Goal: Find specific page/section: Find specific page/section

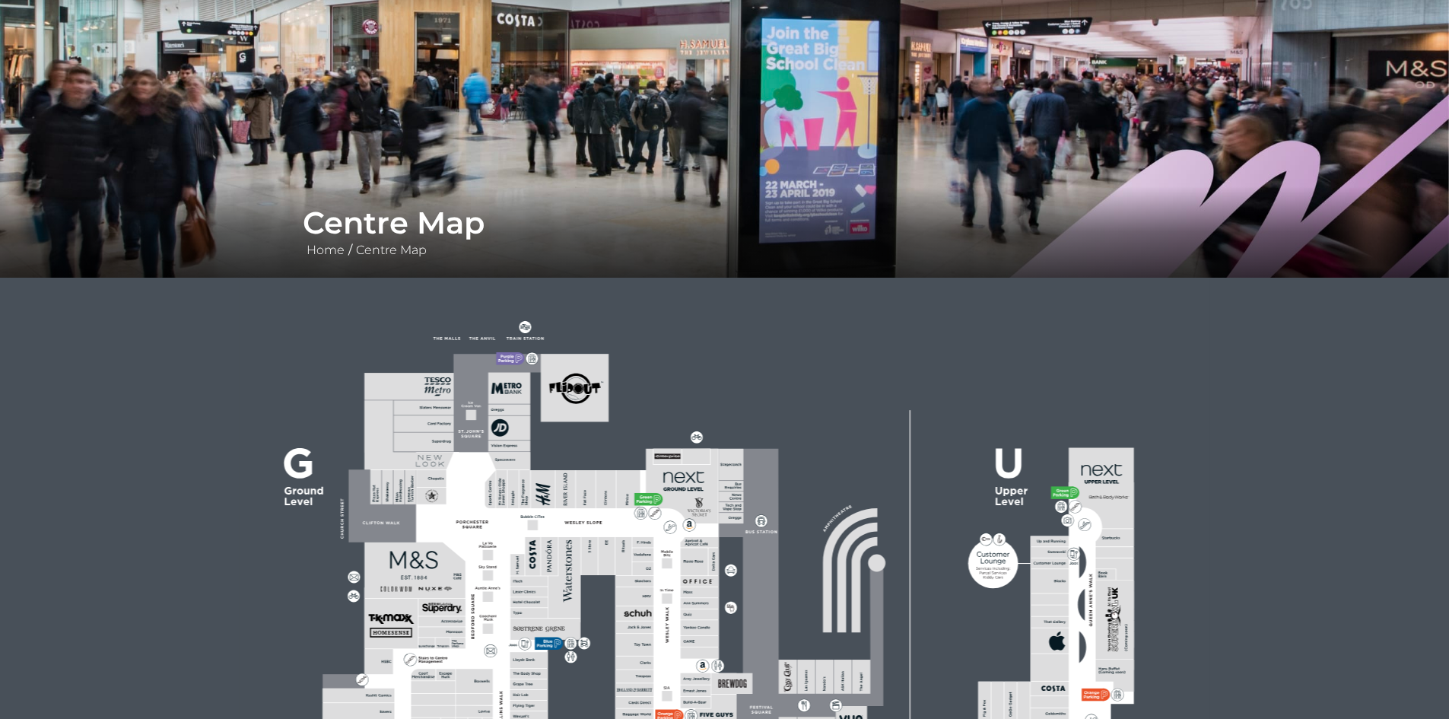
scroll to position [380, 0]
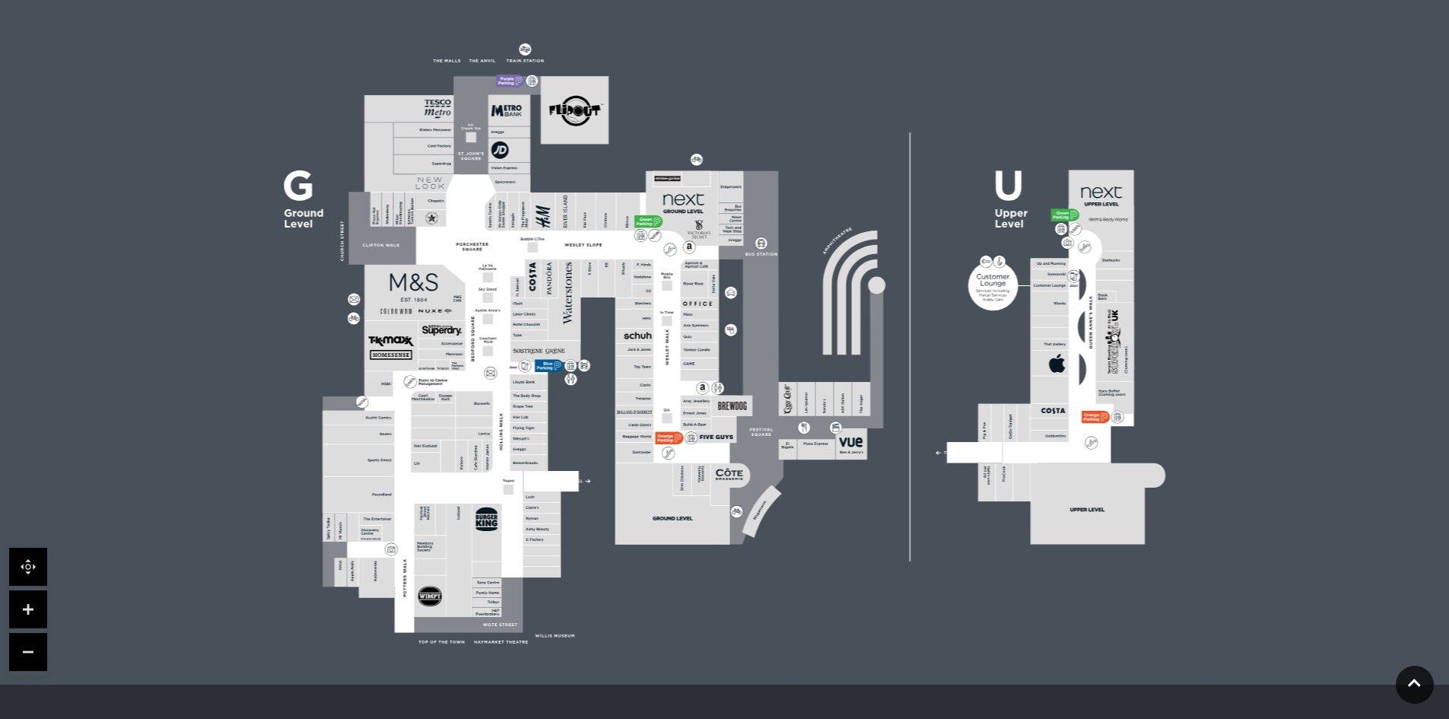
click at [483, 469] on icon at bounding box center [487, 456] width 10 height 33
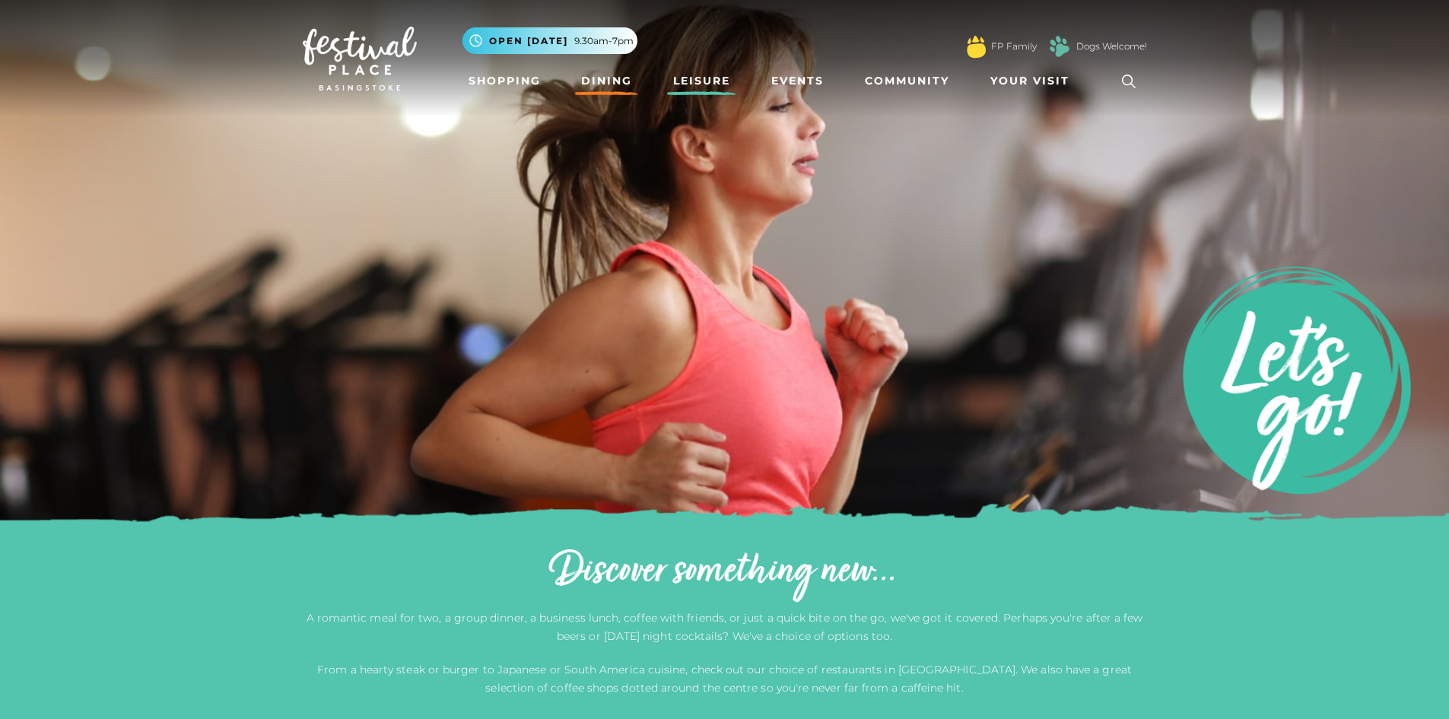
click at [606, 81] on link "Dining" at bounding box center [606, 81] width 63 height 28
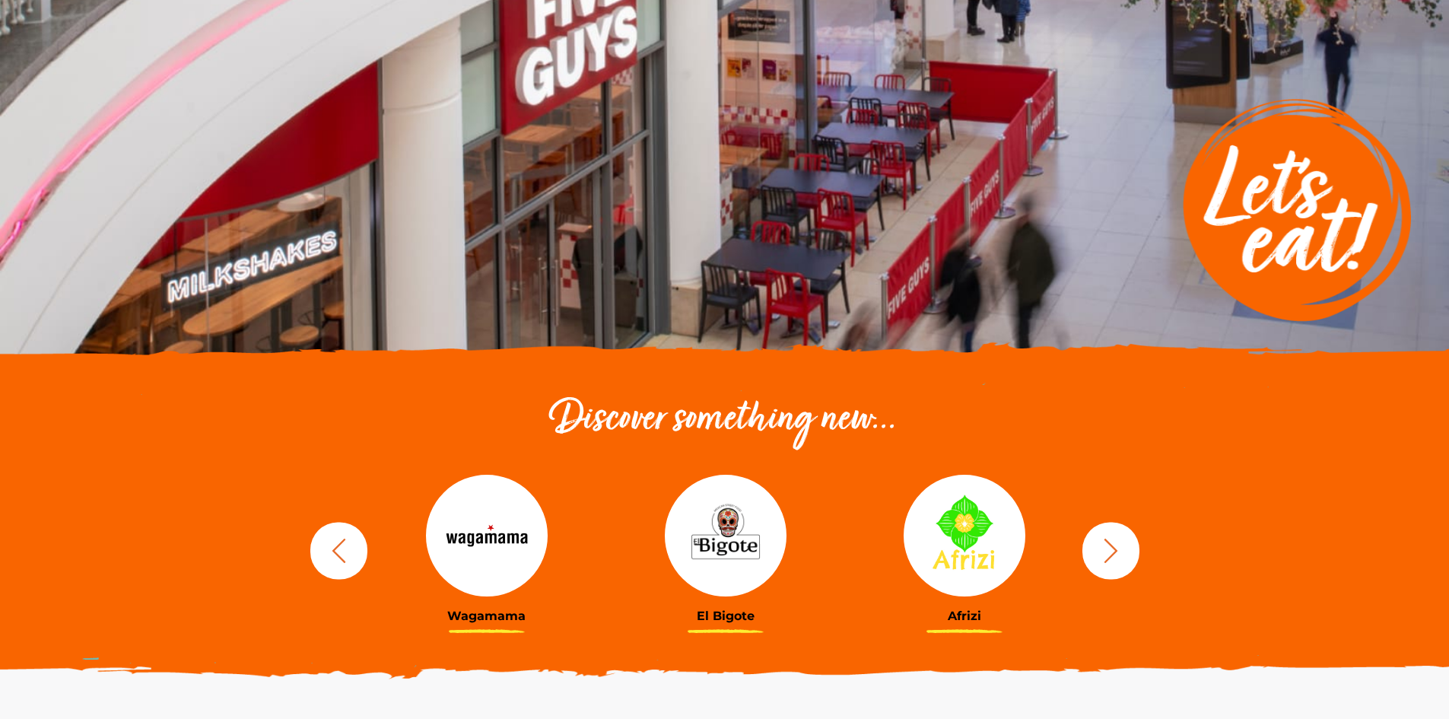
scroll to position [380, 0]
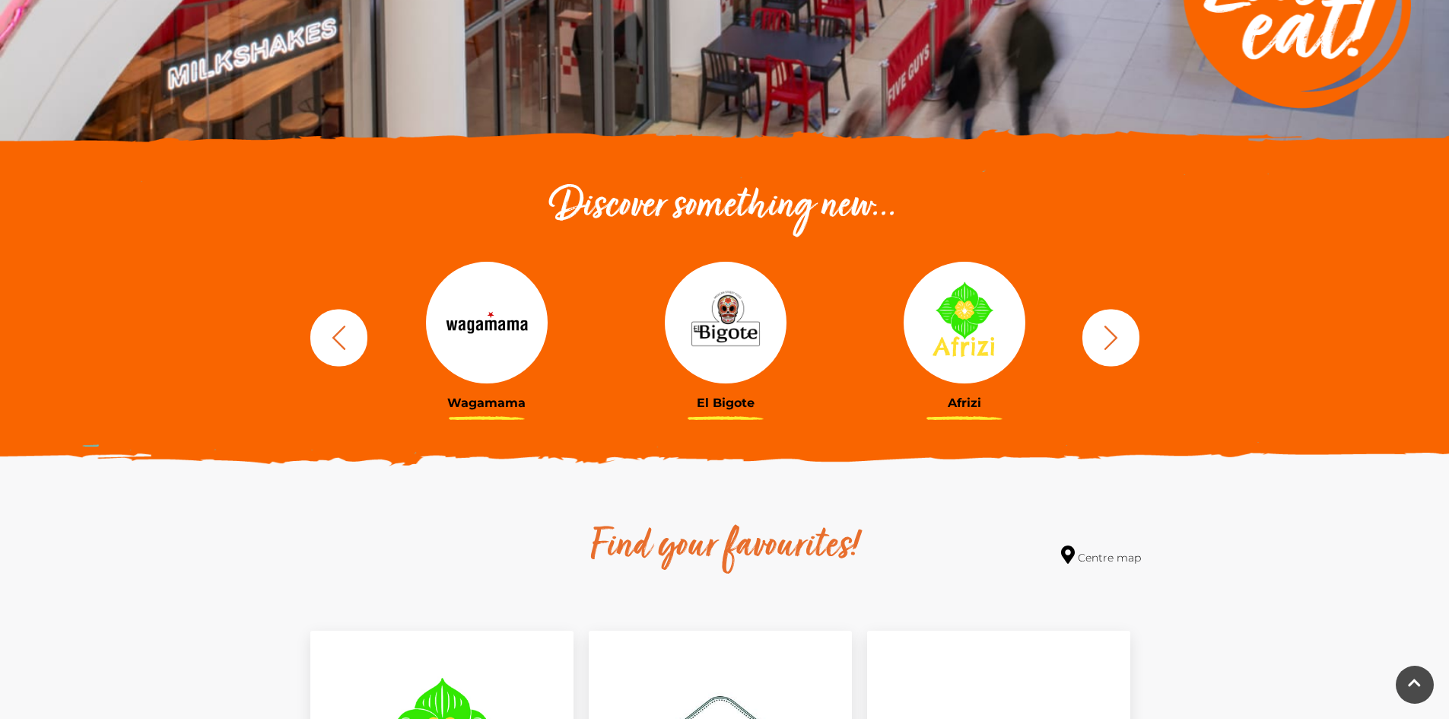
click at [1105, 341] on icon "button" at bounding box center [1111, 337] width 28 height 28
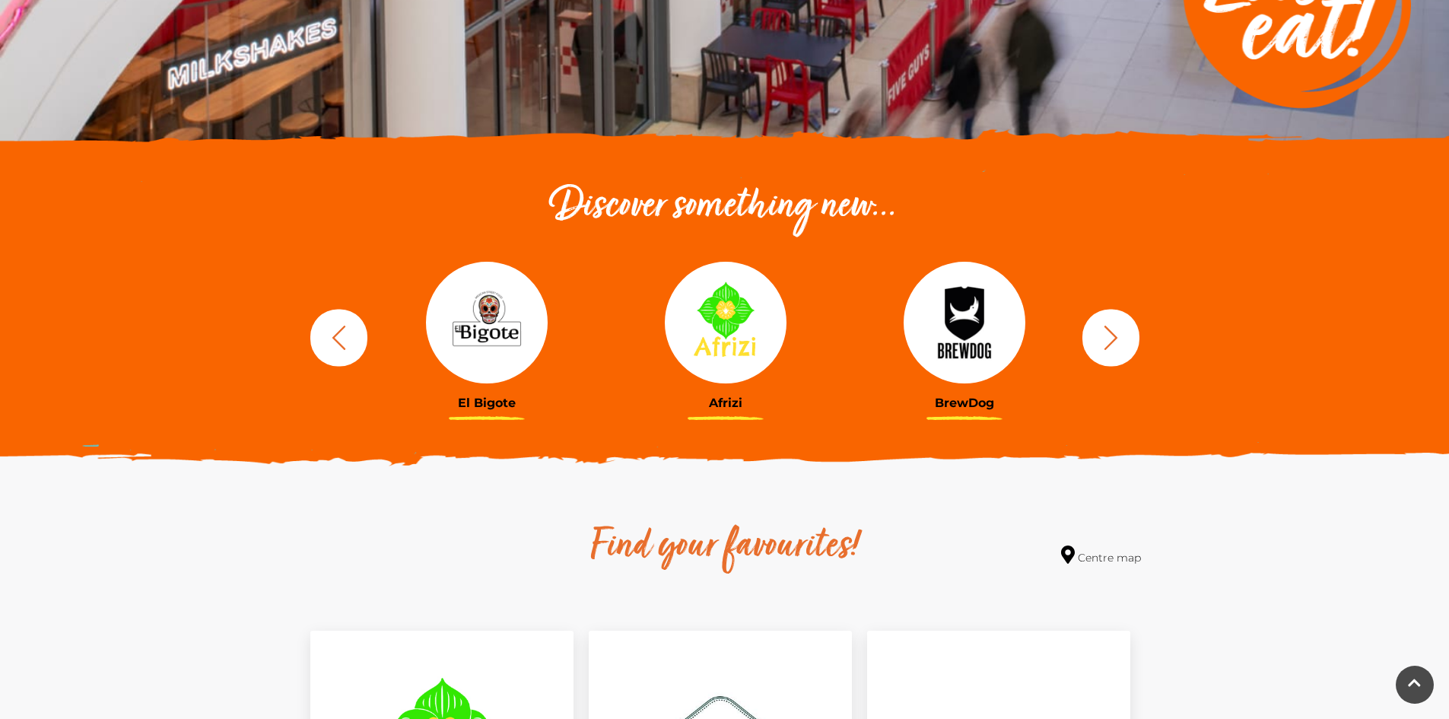
click at [1105, 341] on icon "button" at bounding box center [1111, 337] width 28 height 28
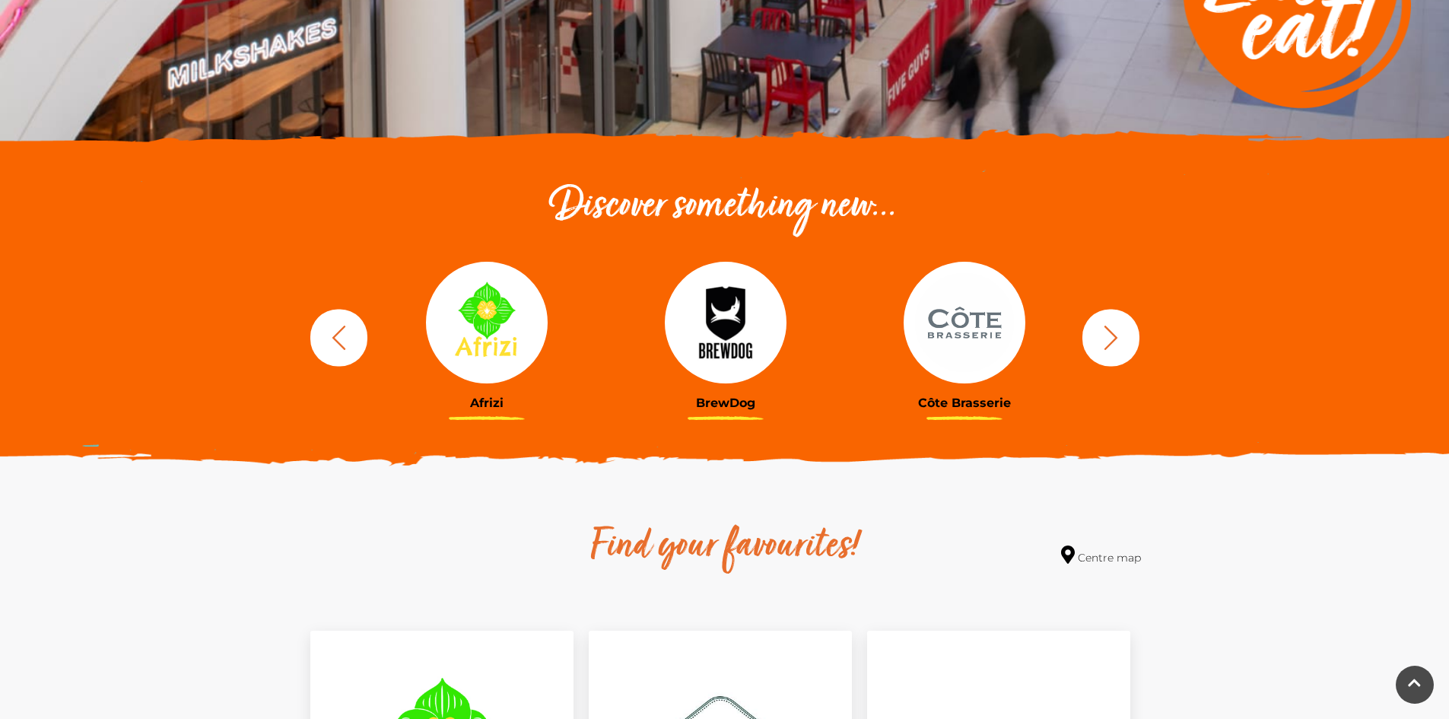
click at [1105, 341] on icon "button" at bounding box center [1111, 337] width 28 height 28
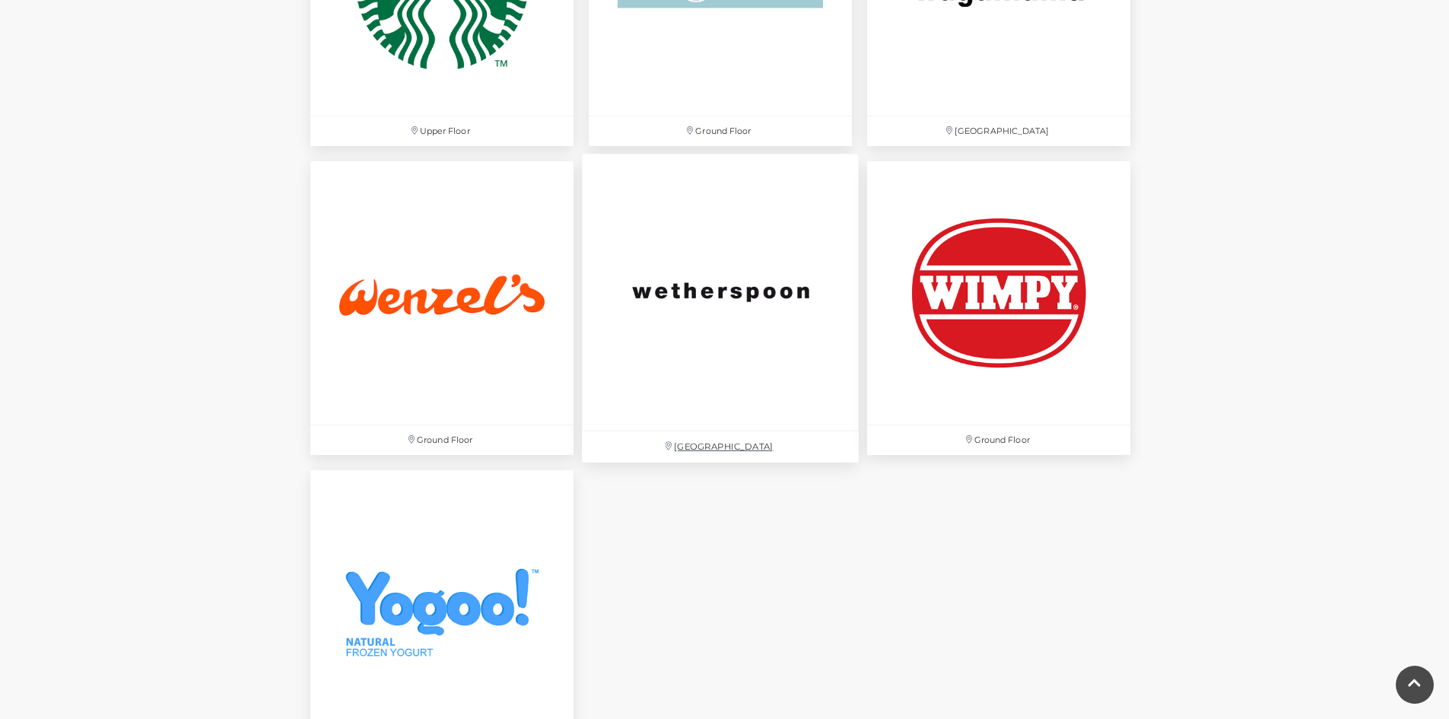
scroll to position [4717, 0]
